Goal: Navigation & Orientation: Find specific page/section

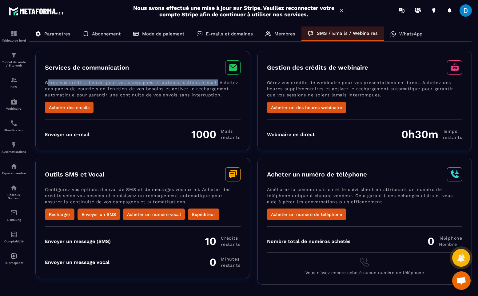
drag, startPoint x: 49, startPoint y: 84, endPoint x: 242, endPoint y: 86, distance: 193.2
click at [242, 86] on div "Services de communication Gérez vos crédits d’envoi pour vos campagnes et autom…" at bounding box center [142, 100] width 215 height 99
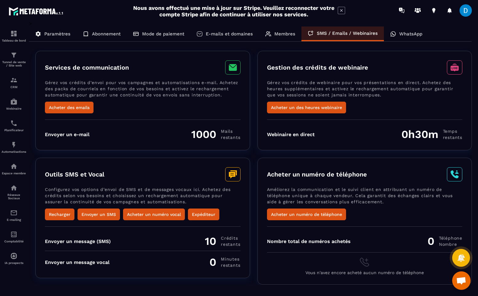
click at [216, 94] on p "Gérez vos crédits d’envoi pour vos campagnes et automatisations e-mail. Achetez…" at bounding box center [143, 90] width 196 height 22
drag, startPoint x: 46, startPoint y: 240, endPoint x: 147, endPoint y: 240, distance: 101.5
click at [147, 240] on div "Envoyer un message (SMS) 10 Crédits restants" at bounding box center [143, 240] width 196 height 13
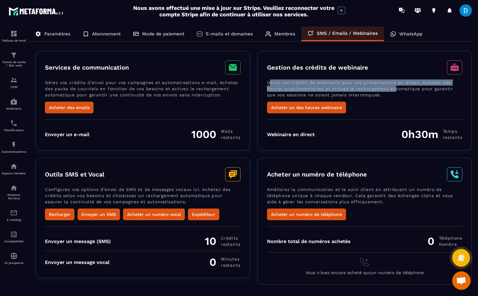
drag, startPoint x: 270, startPoint y: 83, endPoint x: 411, endPoint y: 91, distance: 141.2
click at [411, 91] on p "Gérez vos crédits de webinaire pour vos présentations en direct. Achetez des he…" at bounding box center [365, 90] width 196 height 22
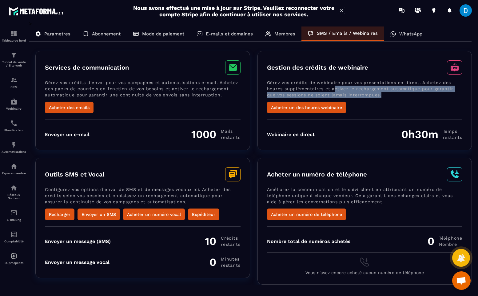
drag, startPoint x: 400, startPoint y: 94, endPoint x: 334, endPoint y: 88, distance: 67.1
click at [334, 88] on p "Gérez vos crédits de webinaire pour vos présentations en direct. Achetez des he…" at bounding box center [365, 90] width 196 height 22
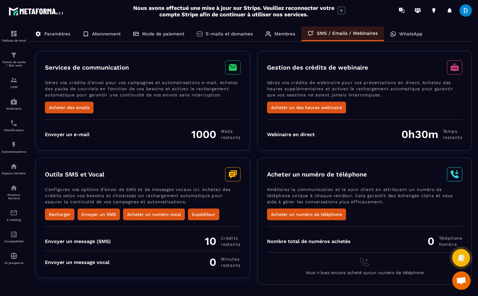
click at [324, 84] on p "Gérez vos crédits de webinaire pour vos présentations en direct. Achetez des he…" at bounding box center [365, 90] width 196 height 22
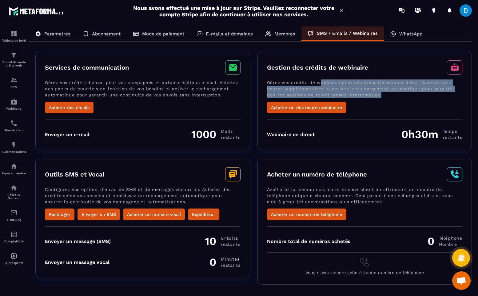
drag, startPoint x: 319, startPoint y: 82, endPoint x: 403, endPoint y: 92, distance: 84.6
click at [403, 92] on p "Gérez vos crédits de webinaire pour vos présentations en direct. Achetez des he…" at bounding box center [365, 90] width 196 height 22
drag, startPoint x: 403, startPoint y: 92, endPoint x: 299, endPoint y: 82, distance: 103.8
click at [299, 82] on p "Gérez vos crédits de webinaire pour vos présentations en direct. Achetez des he…" at bounding box center [365, 90] width 196 height 22
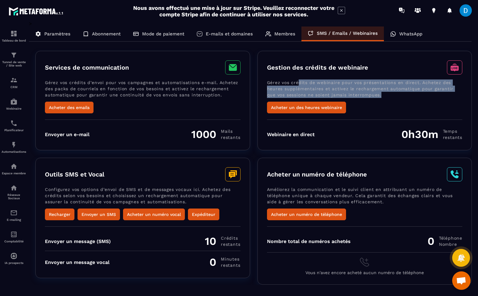
click at [299, 82] on p "Gérez vos crédits de webinaire pour vos présentations en direct. Achetez des he…" at bounding box center [365, 90] width 196 height 22
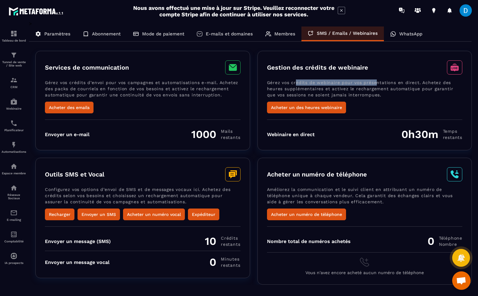
drag, startPoint x: 296, startPoint y: 84, endPoint x: 379, endPoint y: 84, distance: 83.4
click at [379, 84] on p "Gérez vos crédits de webinaire pour vos présentations en direct. Achetez des he…" at bounding box center [365, 90] width 196 height 22
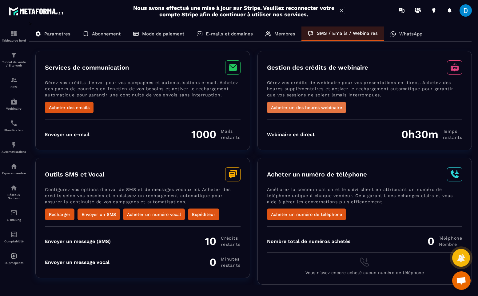
click at [326, 104] on button "Acheter un des heures webinaire" at bounding box center [306, 108] width 79 height 12
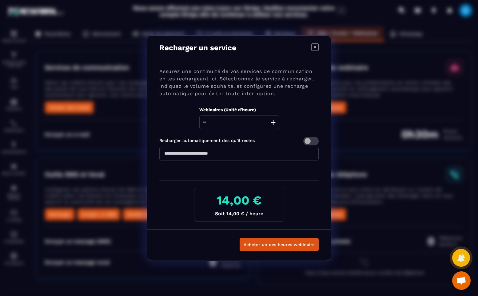
click at [314, 46] on icon "Modal window" at bounding box center [314, 46] width 7 height 7
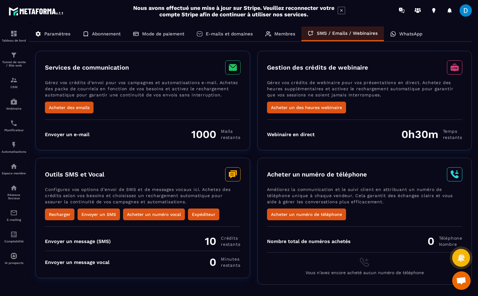
click at [404, 36] on p "WhatsApp" at bounding box center [410, 34] width 23 height 6
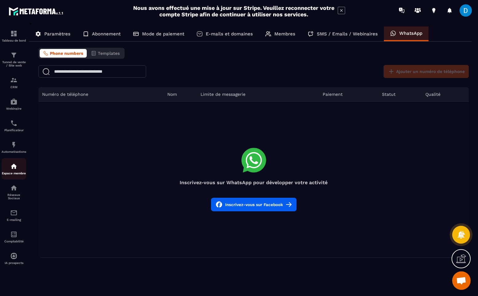
click at [12, 172] on div "Espace membre" at bounding box center [14, 168] width 25 height 12
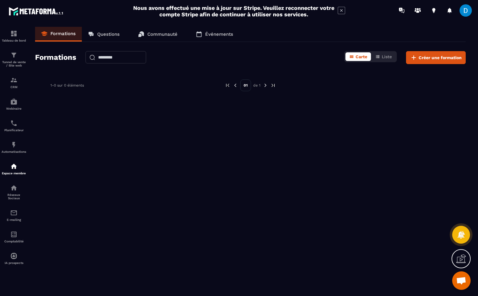
click at [110, 32] on p "Questions" at bounding box center [108, 34] width 22 height 6
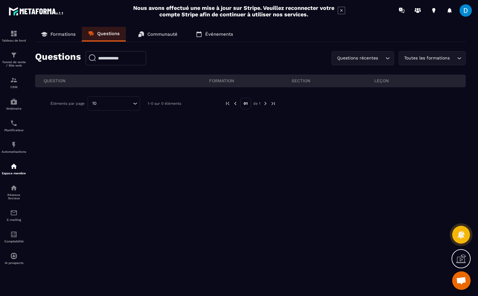
click at [423, 58] on div "Toutes les formations" at bounding box center [429, 58] width 54 height 7
click at [388, 61] on div "Questions récentes Loading..." at bounding box center [377, 58] width 62 height 14
click at [418, 54] on div "Toutes les formations Loading..." at bounding box center [432, 58] width 67 height 14
click at [302, 42] on div "Formations Questions Communauté Événements Questions Questions récentes Loading…" at bounding box center [250, 160] width 443 height 266
click at [158, 33] on p "Communauté" at bounding box center [162, 34] width 30 height 6
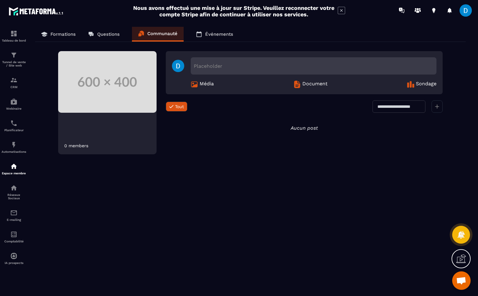
click at [216, 34] on p "Événements" at bounding box center [219, 34] width 28 height 6
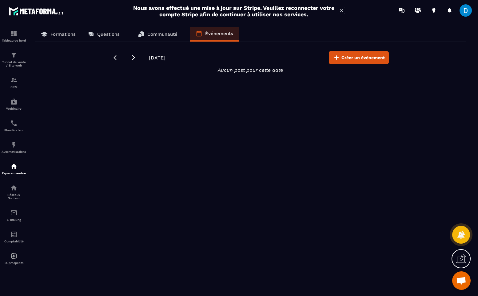
click at [46, 36] on icon at bounding box center [44, 34] width 6 height 6
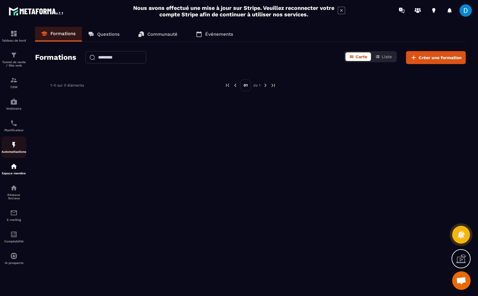
click at [6, 153] on p "Automatisations" at bounding box center [14, 151] width 25 height 3
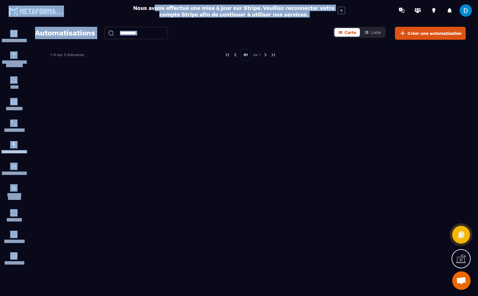
drag, startPoint x: 162, startPoint y: 6, endPoint x: 298, endPoint y: 27, distance: 136.8
click at [298, 27] on main "Nous avons effectué une mise à jour sur Stripe. Veuillez reconnecter votre comp…" at bounding box center [239, 148] width 478 height 296
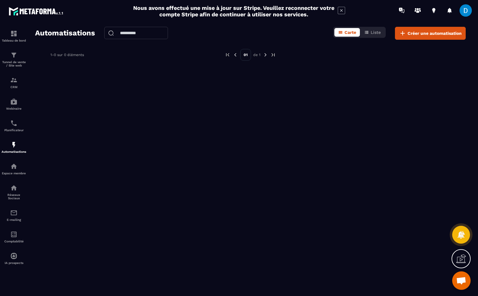
click at [291, 80] on div "Automatisations Carte Liste Créer une automatisation 1-0 sur 0 éléments 01 de 1" at bounding box center [250, 160] width 443 height 266
click at [11, 39] on p "Tableau de bord" at bounding box center [14, 40] width 25 height 3
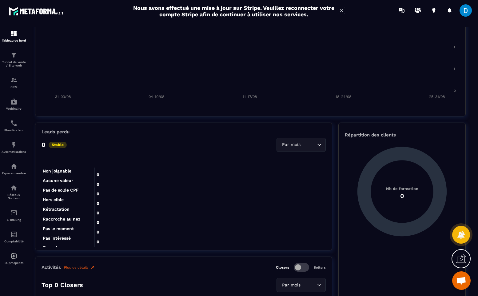
scroll to position [401, 0]
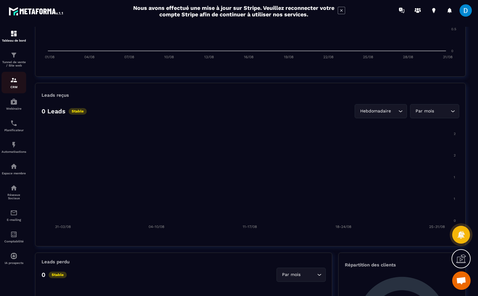
click at [13, 85] on div "CRM" at bounding box center [14, 82] width 25 height 12
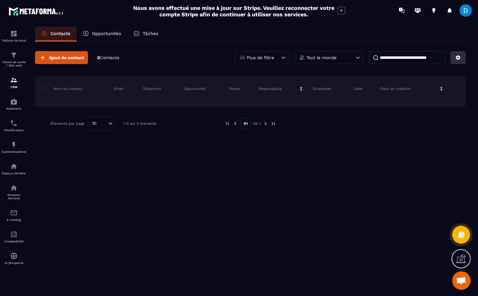
click at [460, 58] on icon at bounding box center [458, 57] width 5 height 5
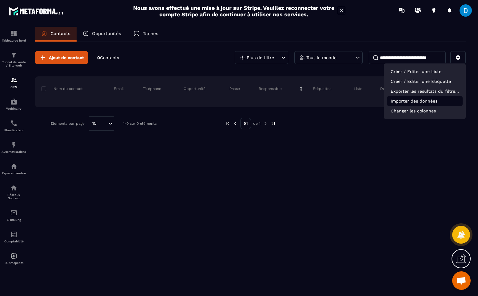
click at [429, 102] on p "Importer des données" at bounding box center [425, 101] width 76 height 10
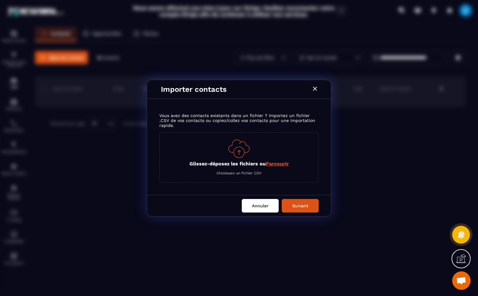
click at [262, 207] on button "Annuler" at bounding box center [260, 206] width 37 height 14
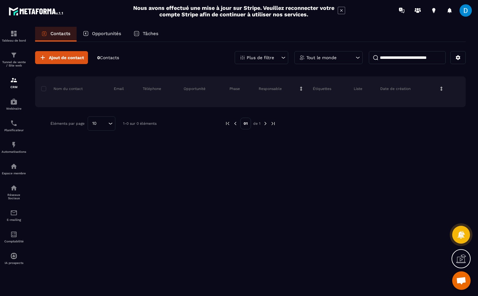
click at [103, 30] on div "Opportunités" at bounding box center [102, 34] width 51 height 15
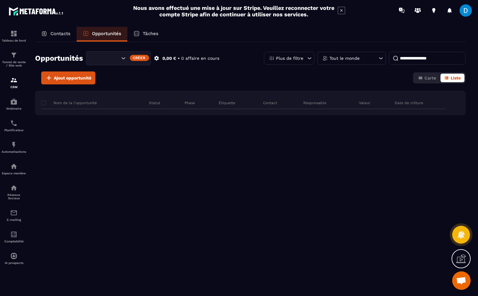
click at [138, 57] on div "Créer" at bounding box center [139, 58] width 19 height 6
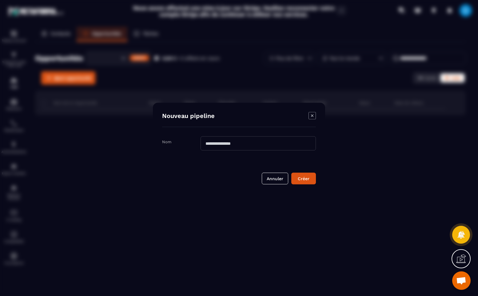
click at [139, 81] on div "Modal window" at bounding box center [239, 148] width 478 height 296
click at [310, 114] on icon "Modal window" at bounding box center [312, 115] width 7 height 7
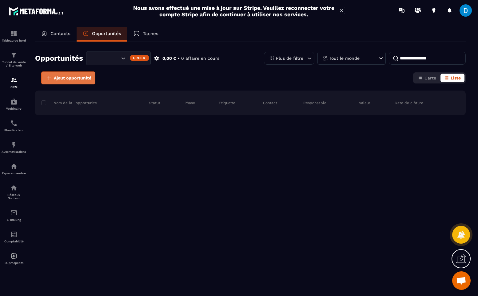
click at [69, 84] on button "Ajout opportunité" at bounding box center [68, 77] width 54 height 13
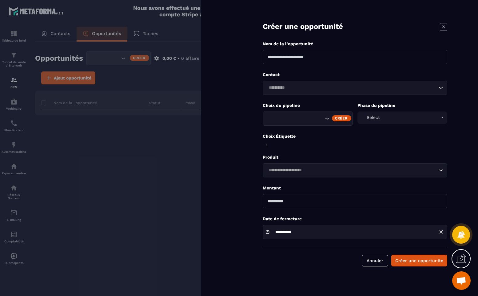
click at [163, 122] on div at bounding box center [239, 148] width 478 height 296
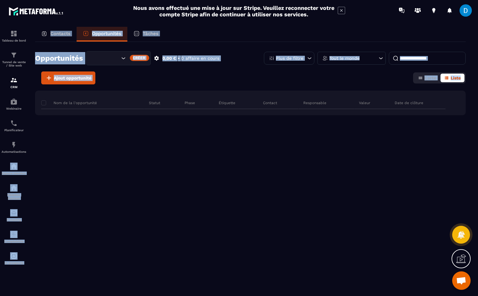
drag, startPoint x: 56, startPoint y: 165, endPoint x: -15, endPoint y: 165, distance: 70.8
click at [0, 165] on html "Nous avons effectué une mise à jour sur Stripe. Veuillez reconnecter votre comp…" at bounding box center [239, 148] width 478 height 296
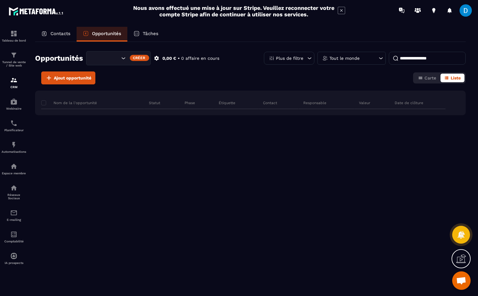
click at [82, 162] on div "Nom de la l'opportunité Statut Phase Étiquette Contact Responsable Valeur Date …" at bounding box center [250, 134] width 431 height 89
click at [340, 10] on icon at bounding box center [341, 10] width 7 height 7
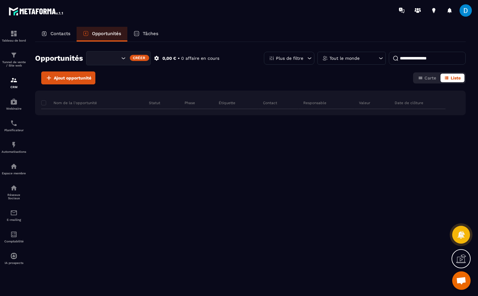
click at [150, 36] on div "Tâches" at bounding box center [145, 34] width 37 height 15
